Goal: Information Seeking & Learning: Learn about a topic

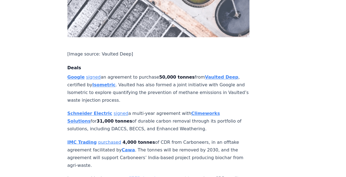
scroll to position [412, 0]
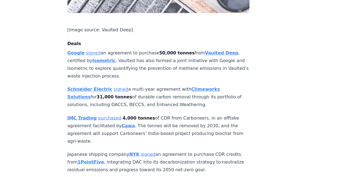
click at [213, 87] on strong "Climeworks Solutions" at bounding box center [144, 93] width 153 height 13
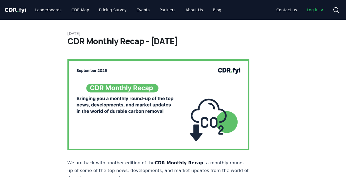
scroll to position [412, 0]
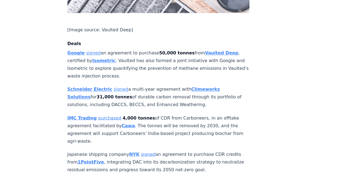
click at [215, 50] on strong "Vaulted Deep" at bounding box center [221, 52] width 33 height 5
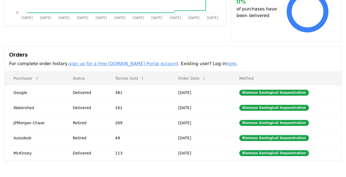
scroll to position [133, 0]
